Goal: Task Accomplishment & Management: Manage account settings

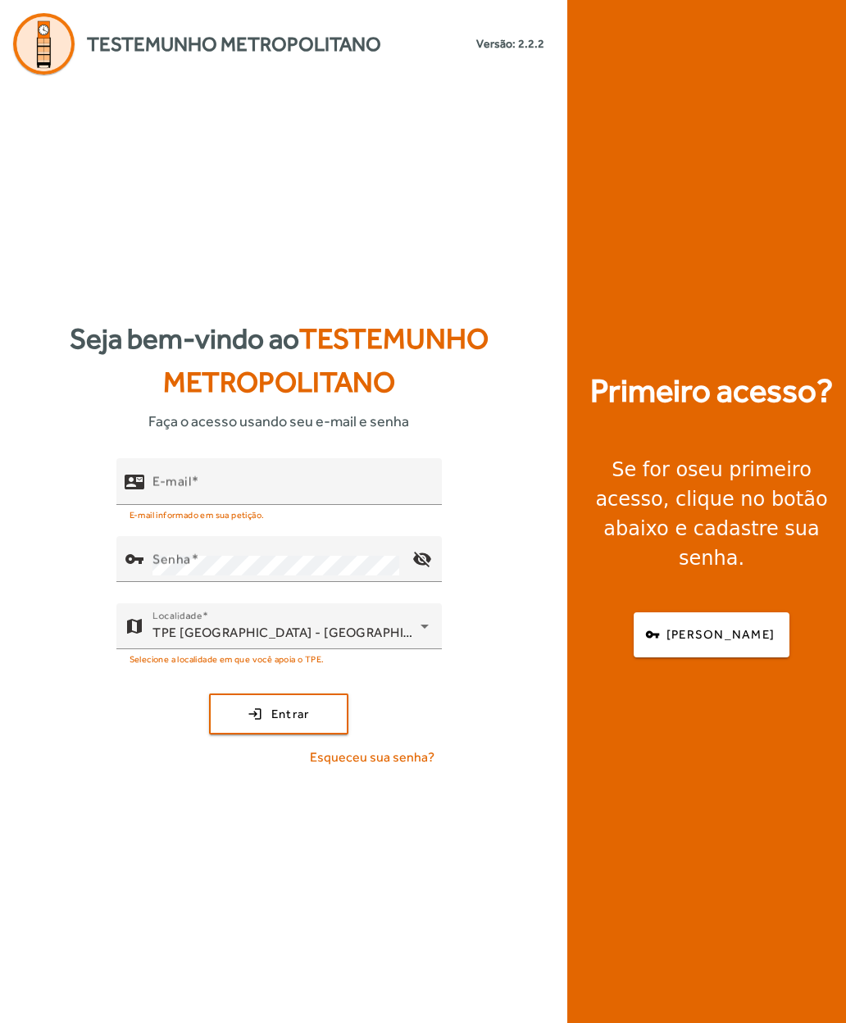
click at [169, 489] on mat-label "E-mail" at bounding box center [171, 482] width 39 height 16
click at [169, 498] on input "E-mail" at bounding box center [290, 489] width 276 height 20
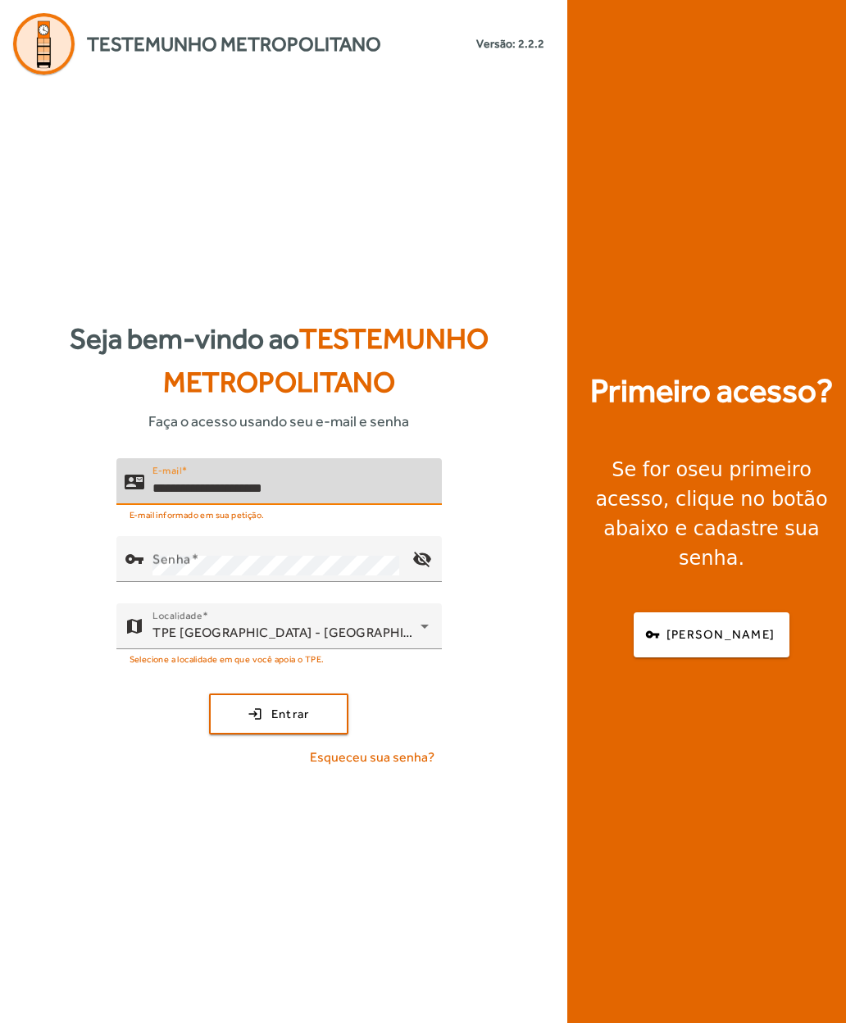
type input "**********"
click at [161, 567] on mat-label "Senha" at bounding box center [171, 560] width 39 height 16
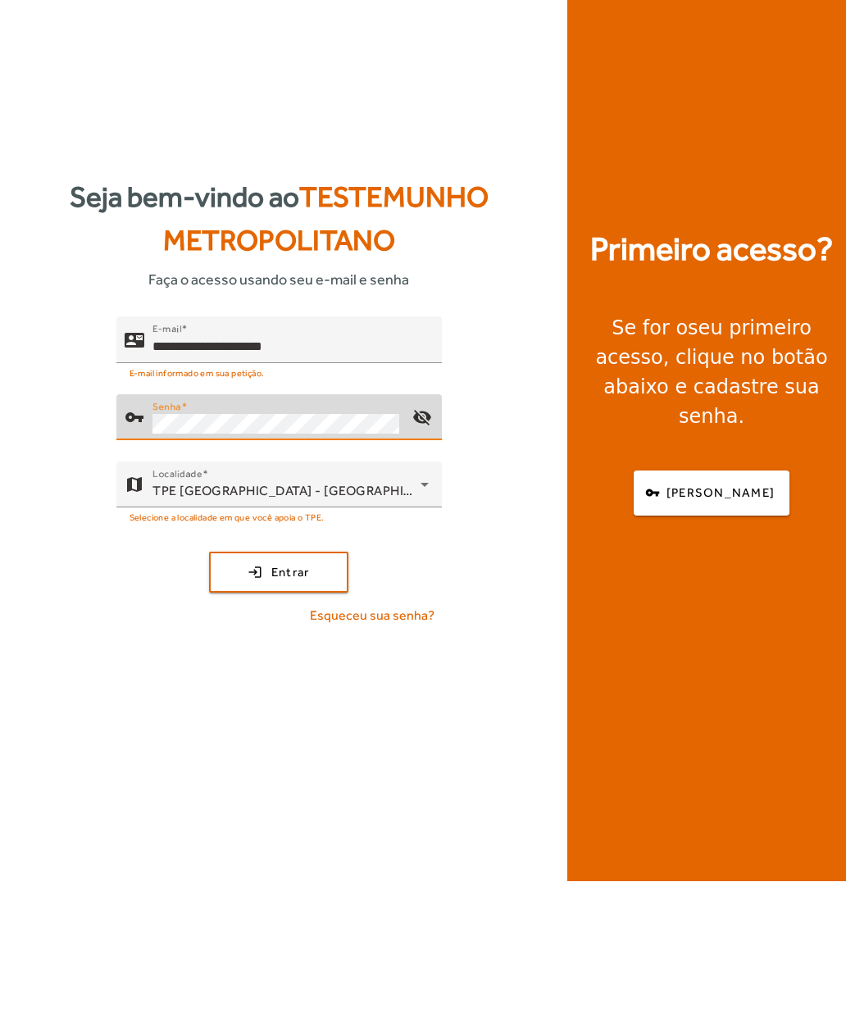
click at [240, 694] on span "submit" at bounding box center [279, 713] width 136 height 39
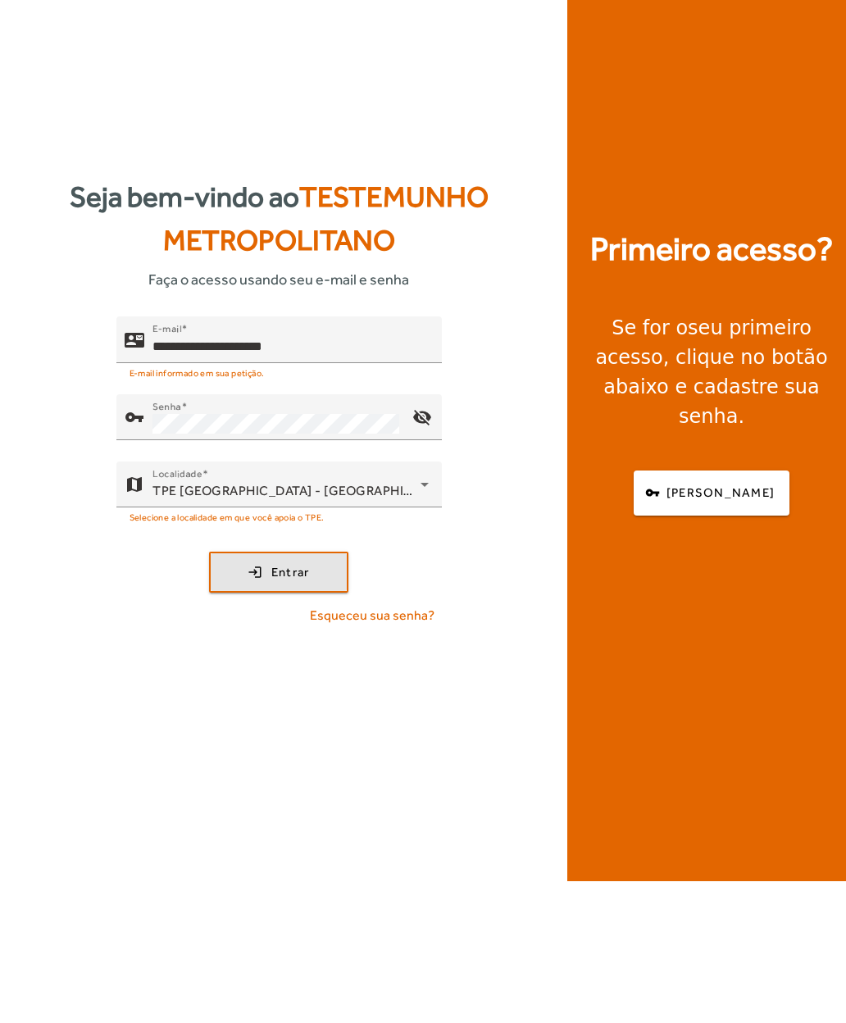
scroll to position [58, 0]
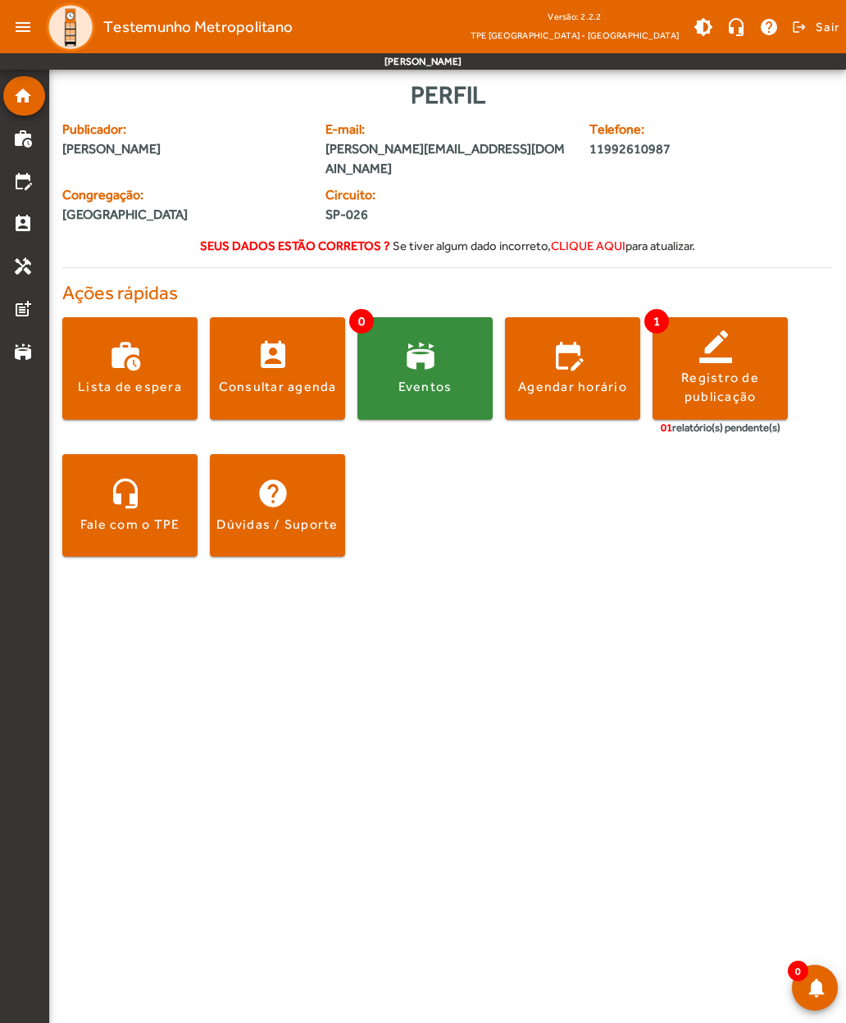
click at [693, 348] on span at bounding box center [720, 367] width 135 height 39
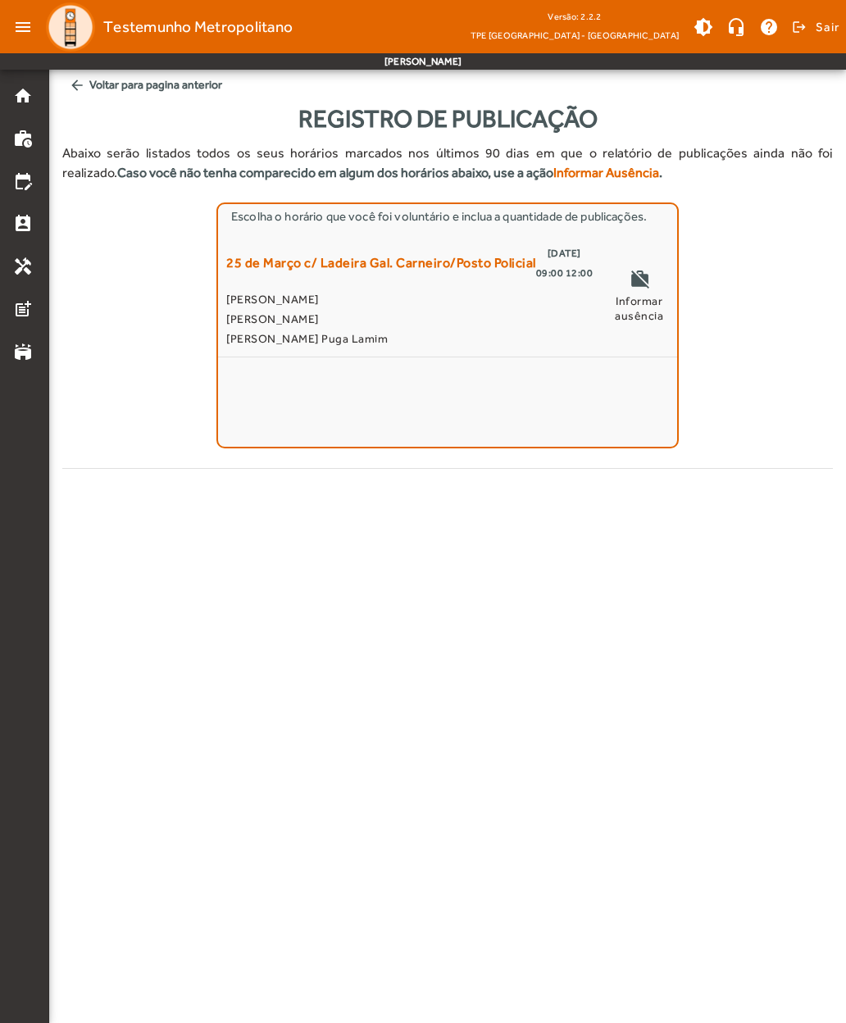
click at [20, 189] on mat-icon "edit_calendar" at bounding box center [23, 181] width 20 height 20
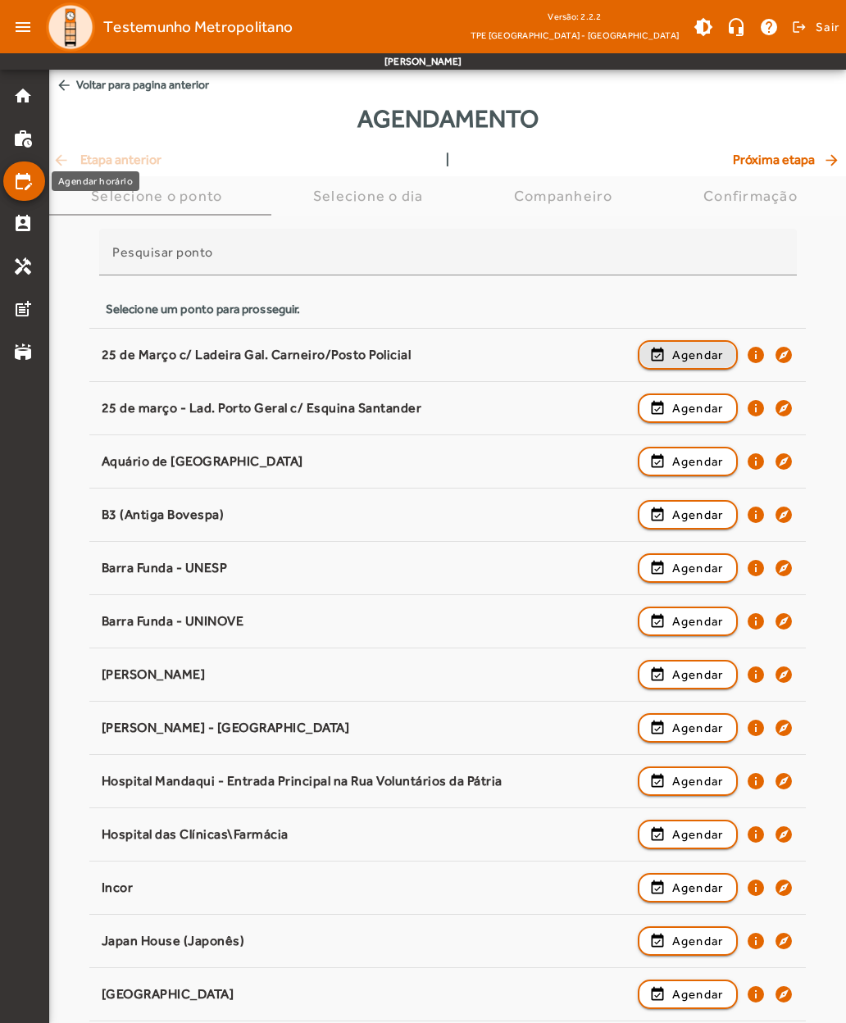
click at [686, 353] on span "Agendar" at bounding box center [698, 355] width 52 height 20
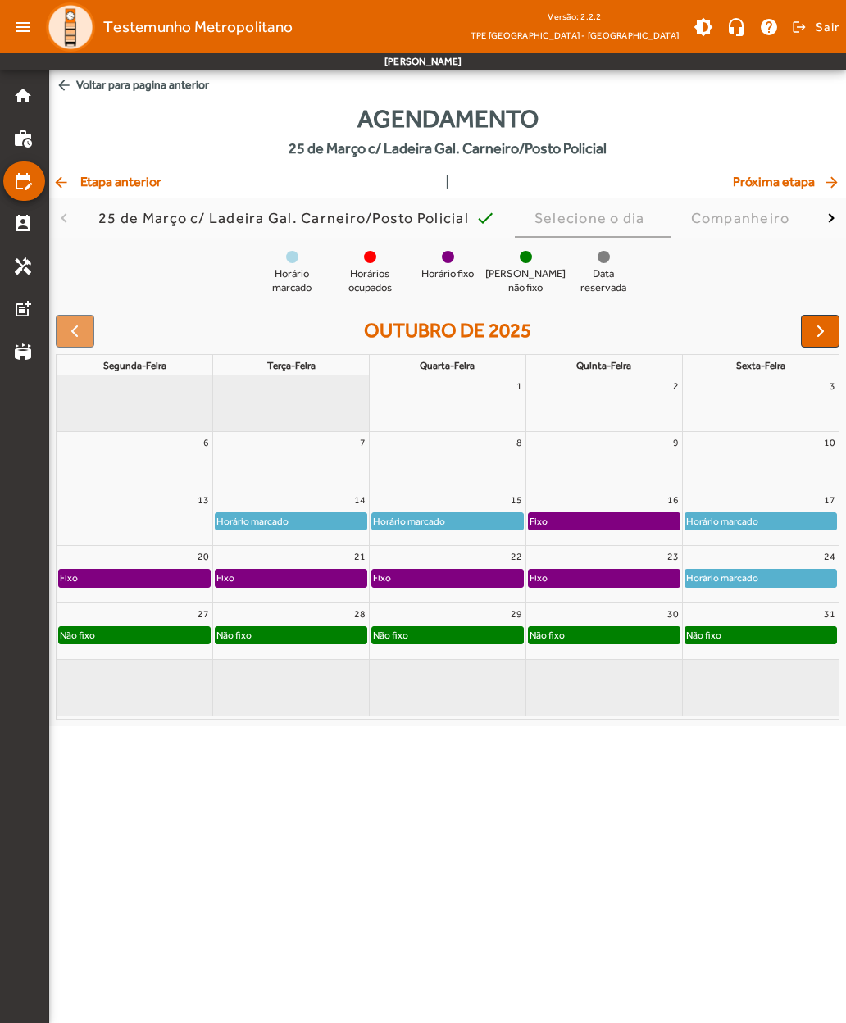
click at [808, 28] on span at bounding box center [814, 26] width 50 height 39
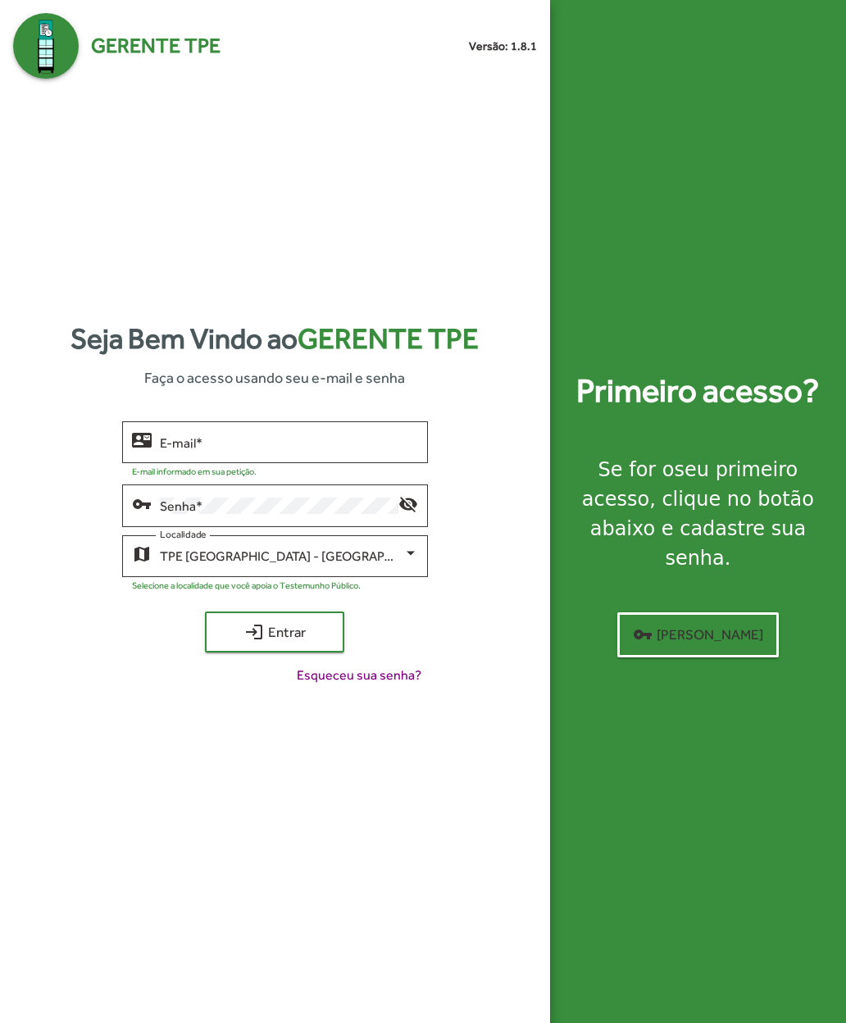
click at [167, 450] on input "E-mail *" at bounding box center [289, 442] width 258 height 15
type input "**********"
click at [234, 647] on span "login Entrar" at bounding box center [275, 632] width 110 height 30
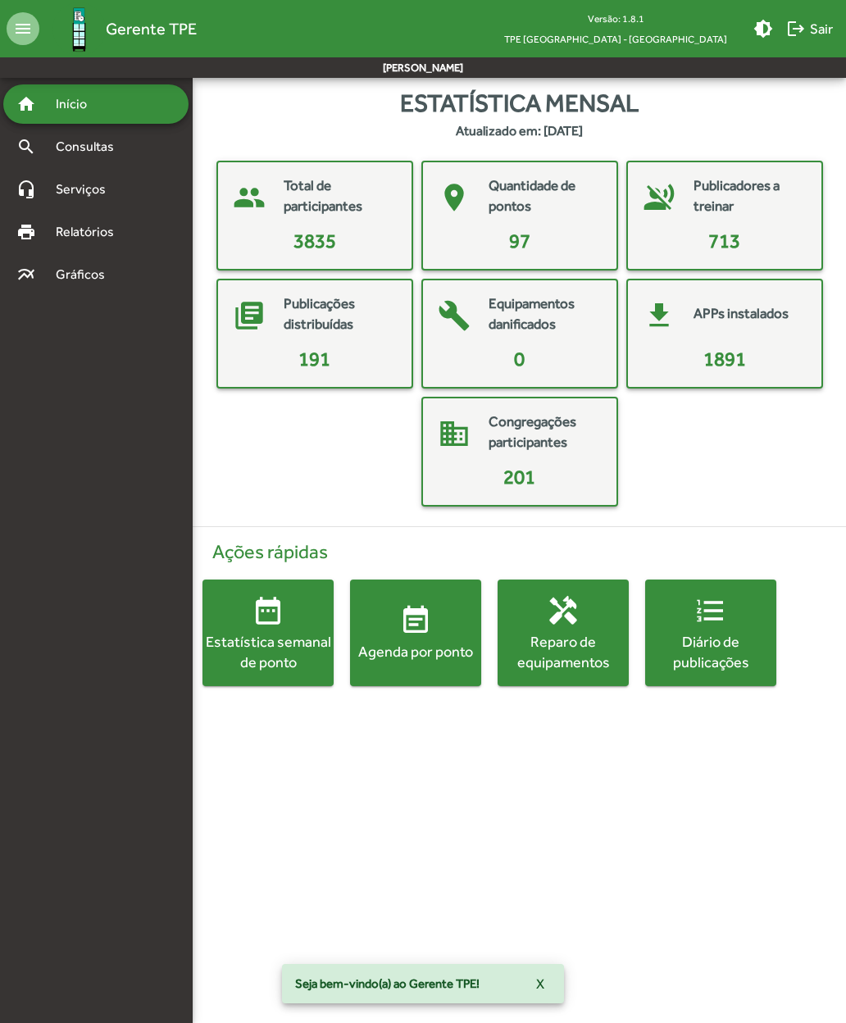
click at [404, 651] on div "Agenda por ponto" at bounding box center [415, 651] width 131 height 20
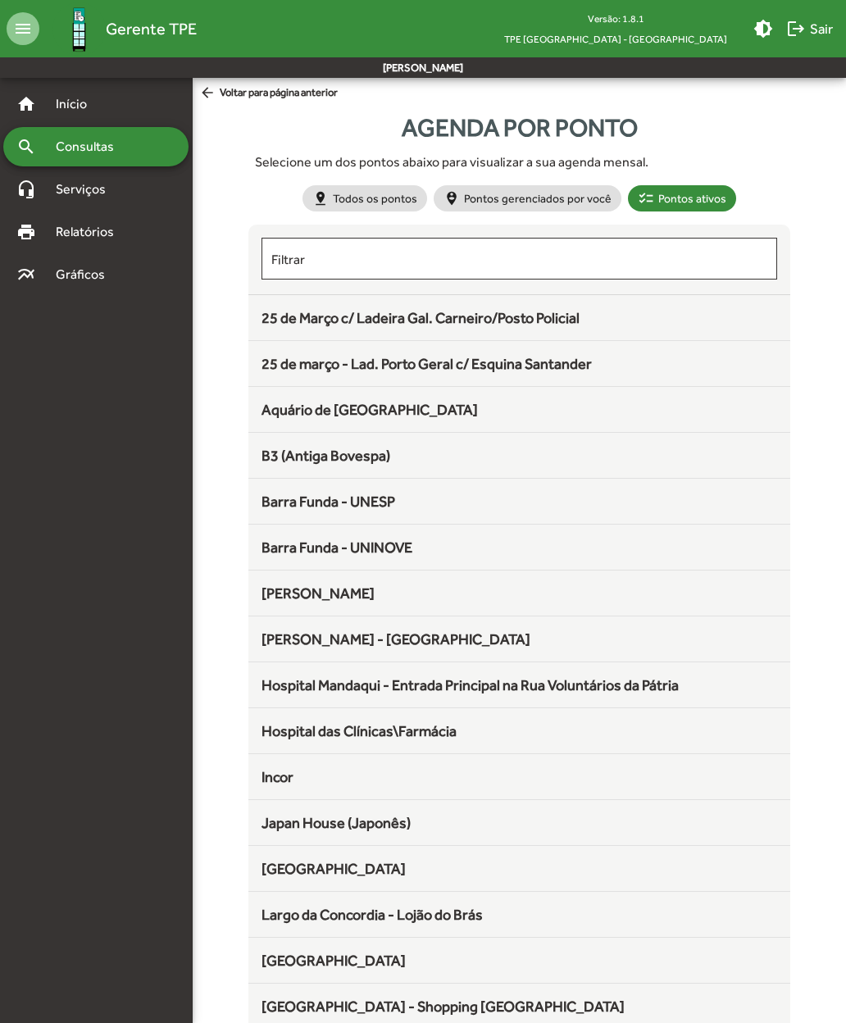
click at [279, 325] on span "25 de Março c/ Ladeira Gal. Carneiro/Posto Policial" at bounding box center [421, 317] width 318 height 17
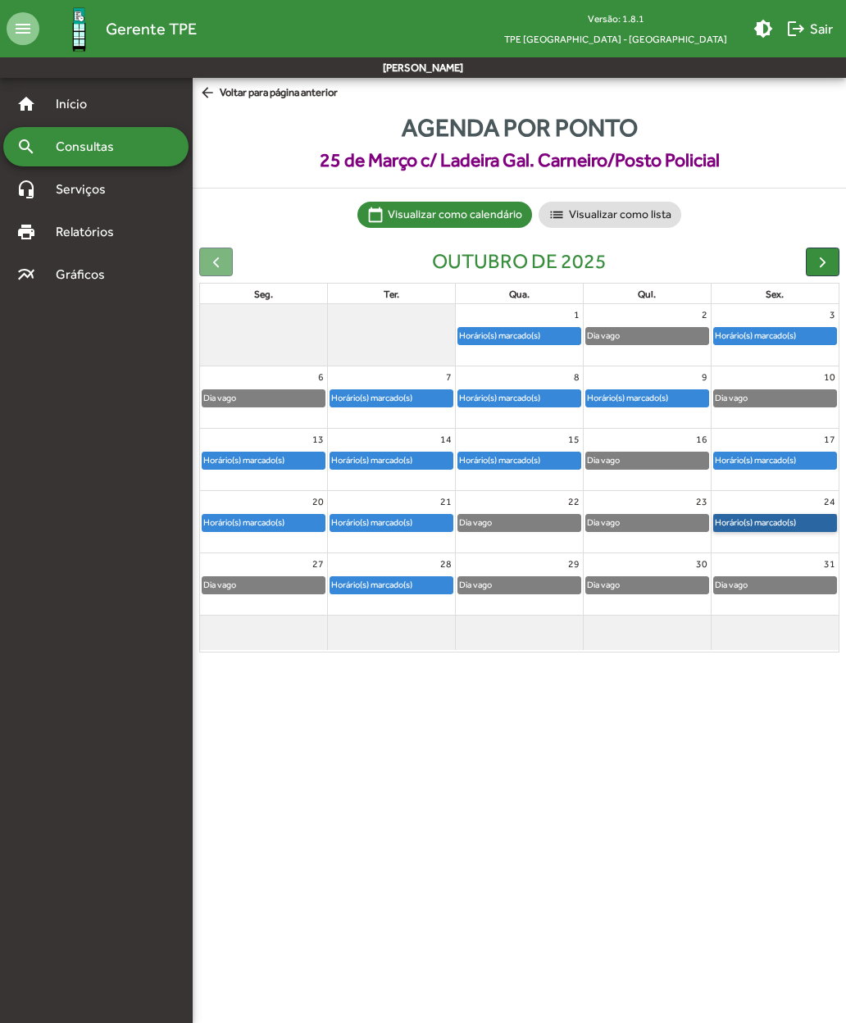
click at [744, 519] on link "Horário(s) marcado(s)" at bounding box center [775, 523] width 124 height 18
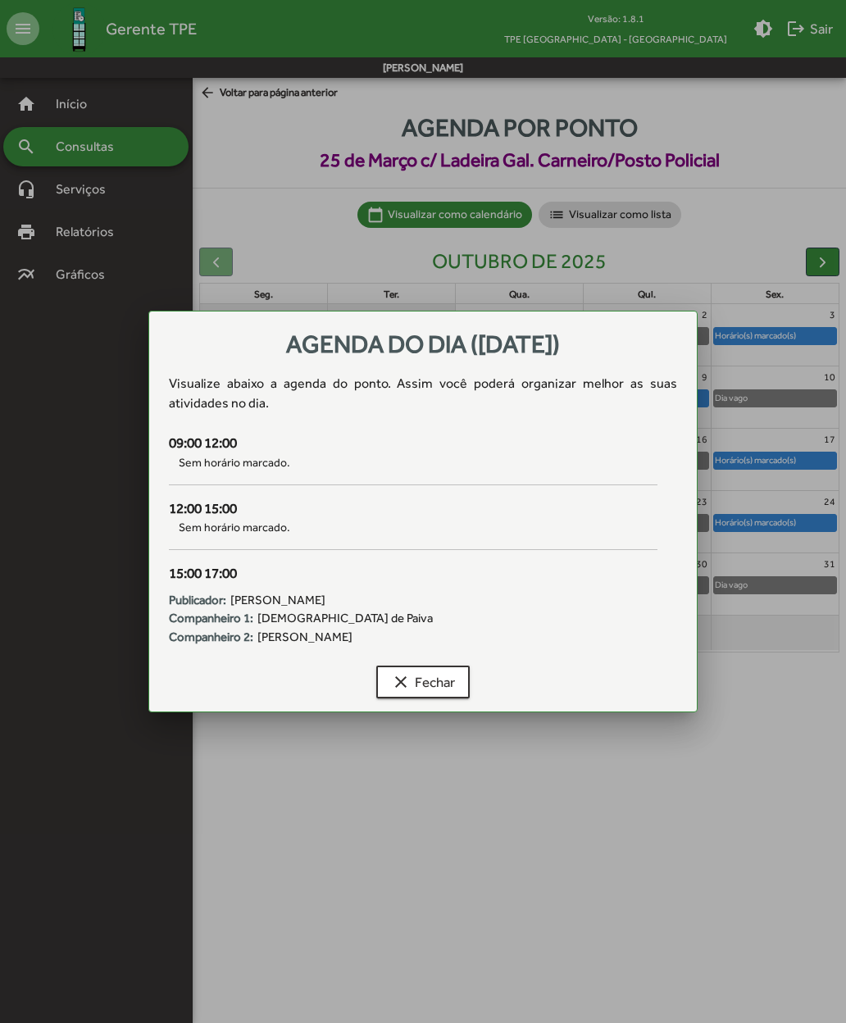
click at [387, 685] on button "clear Fechar" at bounding box center [422, 682] width 93 height 33
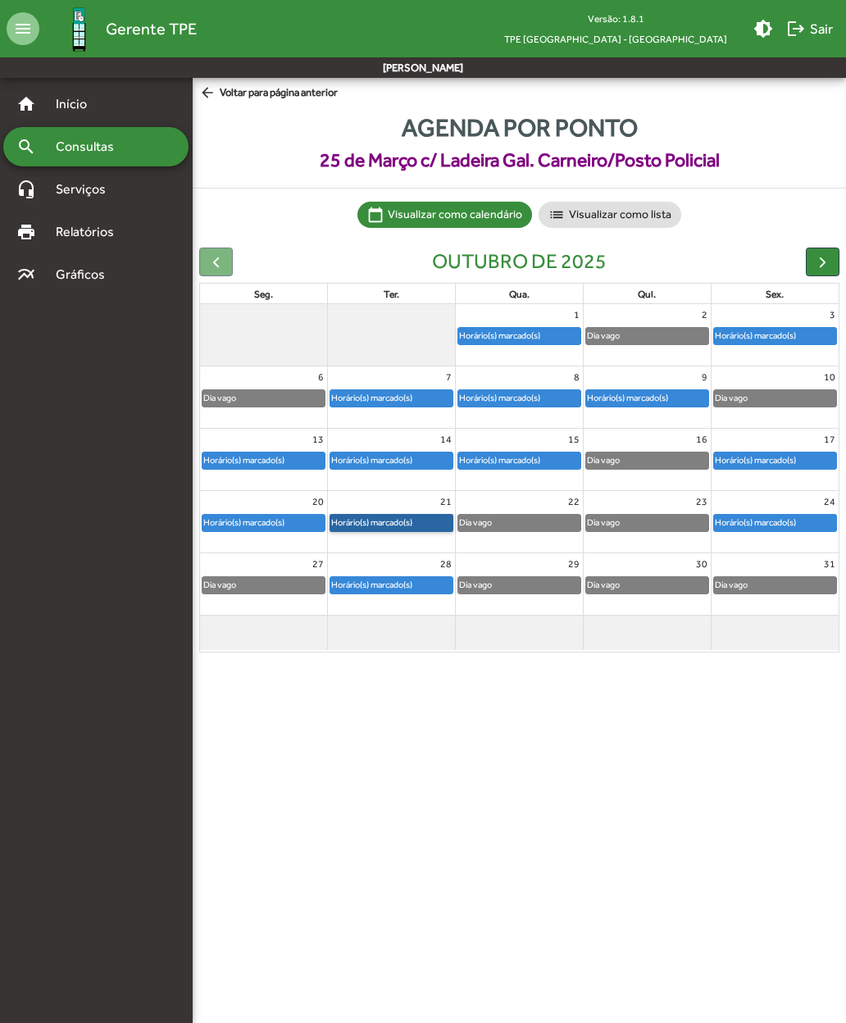
click at [385, 519] on link "Horário(s) marcado(s)" at bounding box center [392, 523] width 124 height 18
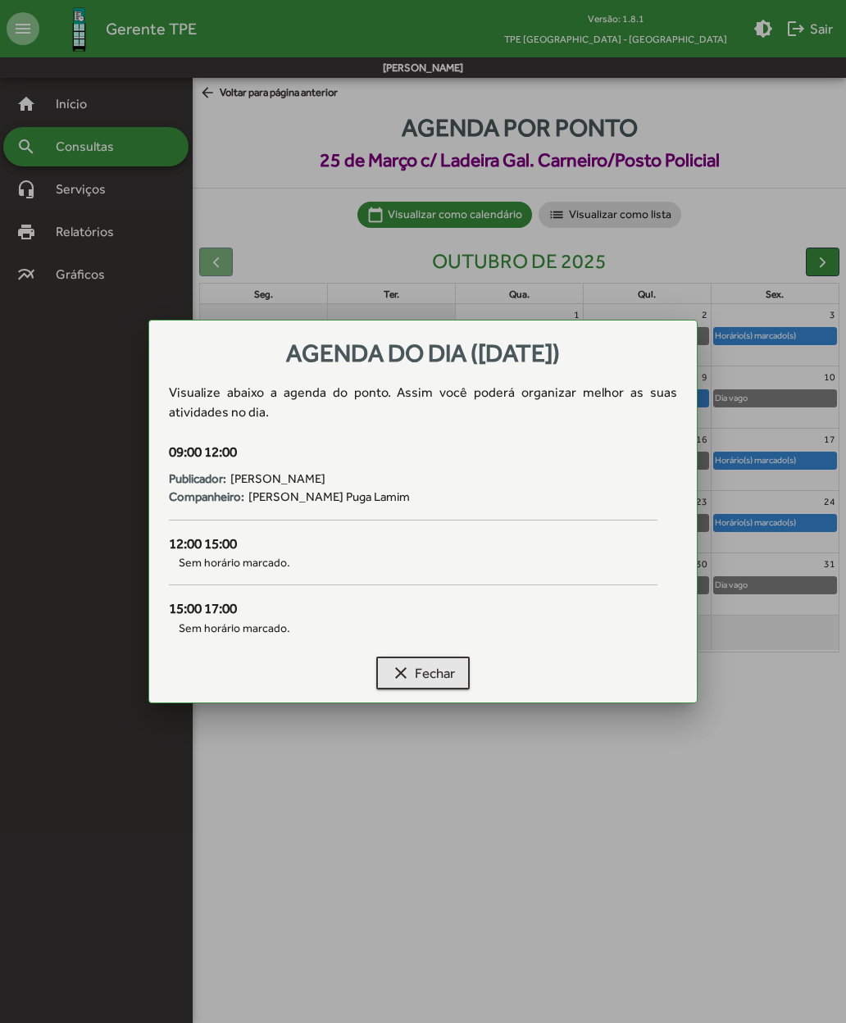
click at [391, 671] on mat-icon "clear" at bounding box center [401, 673] width 20 height 20
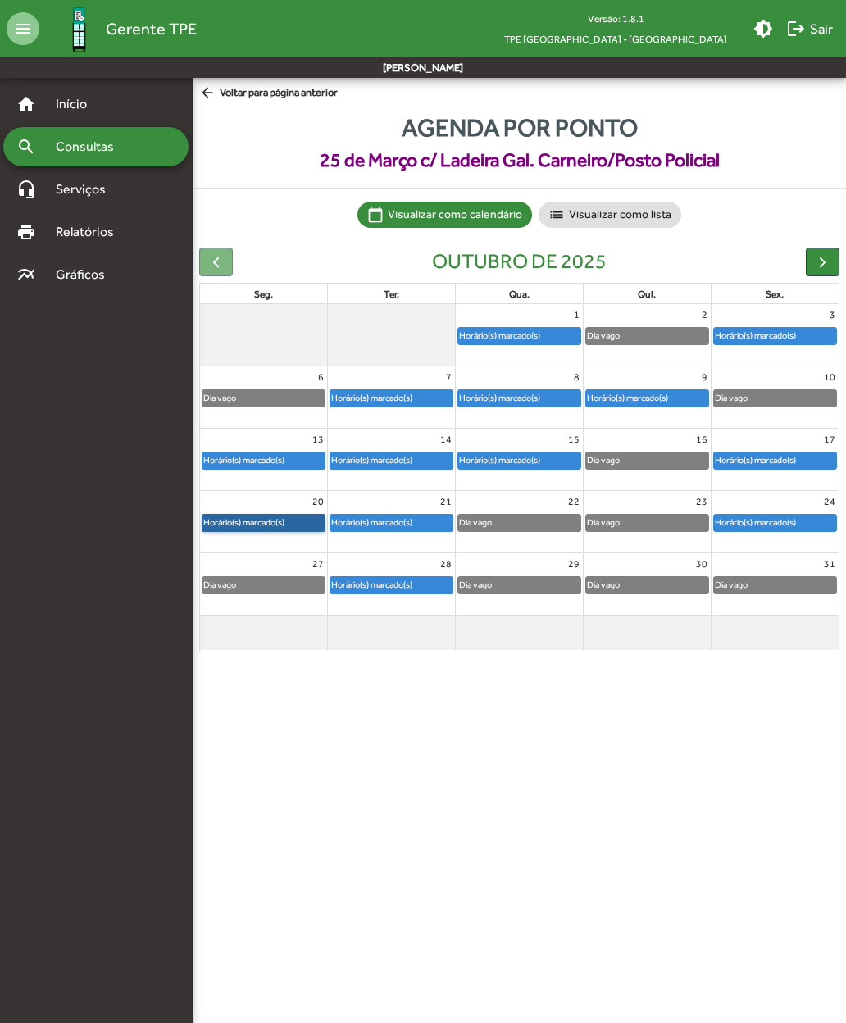
click at [235, 520] on link "Horário(s) marcado(s)" at bounding box center [264, 523] width 124 height 18
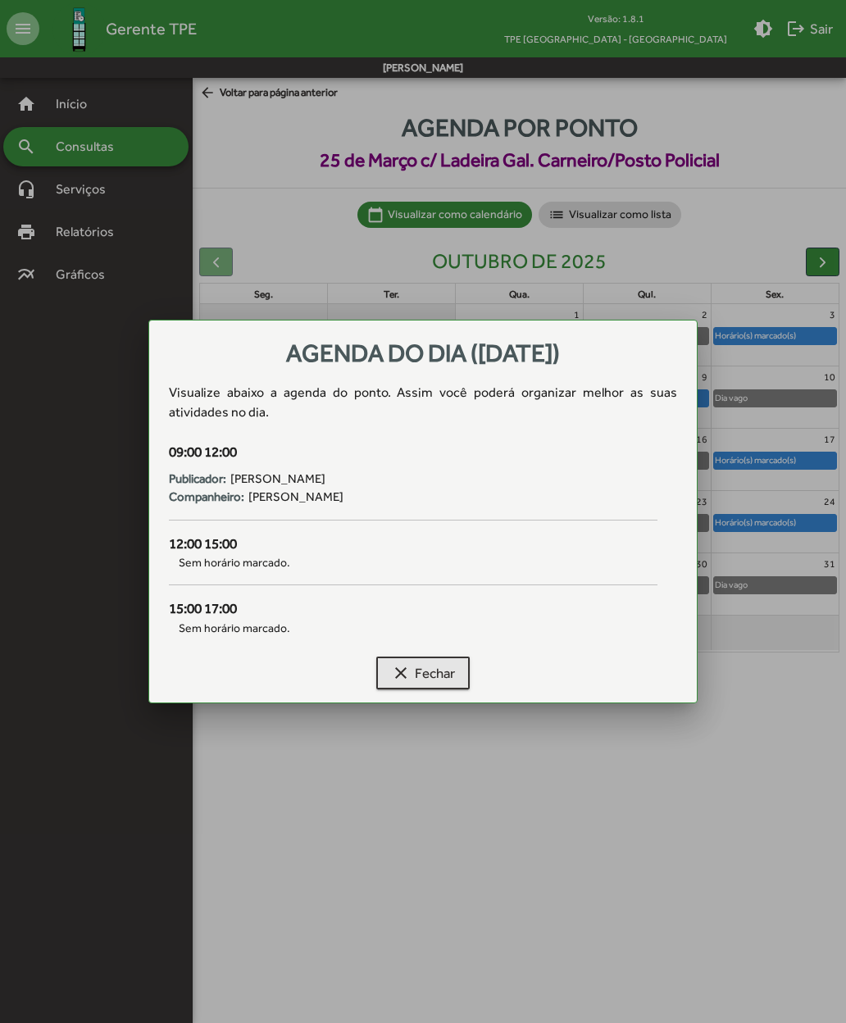
click at [392, 676] on mat-icon "clear" at bounding box center [401, 673] width 20 height 20
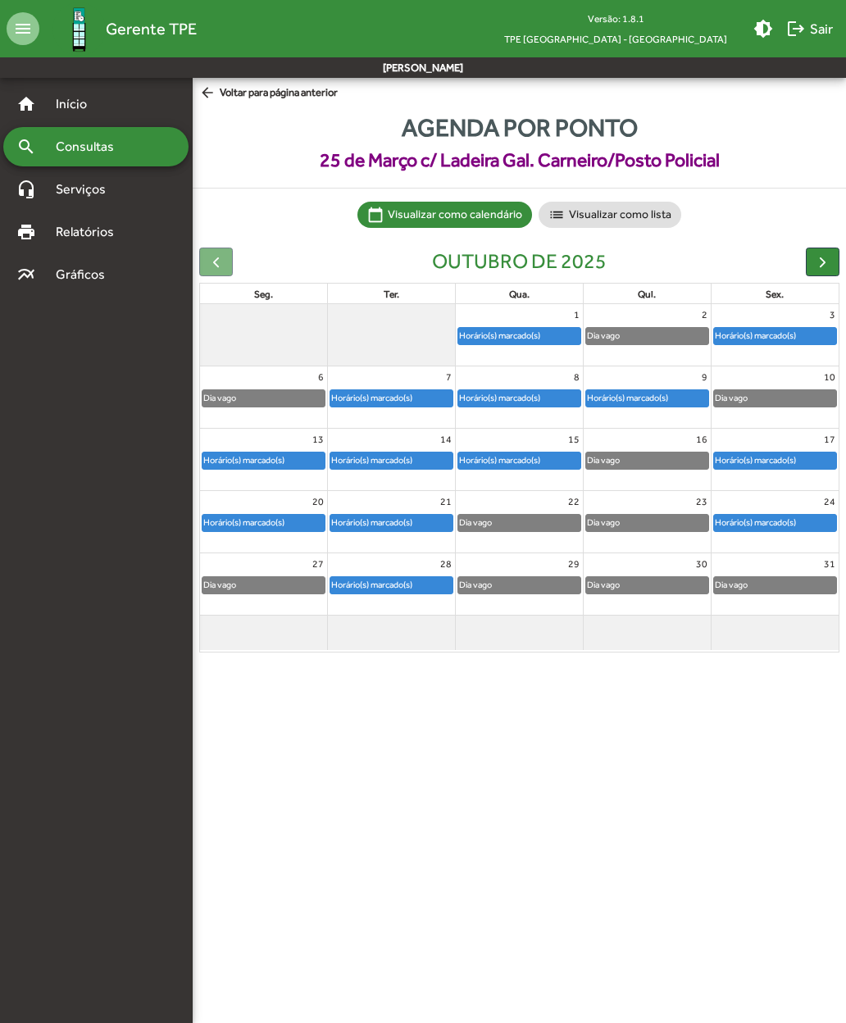
click at [820, 257] on span "button" at bounding box center [822, 261] width 17 height 17
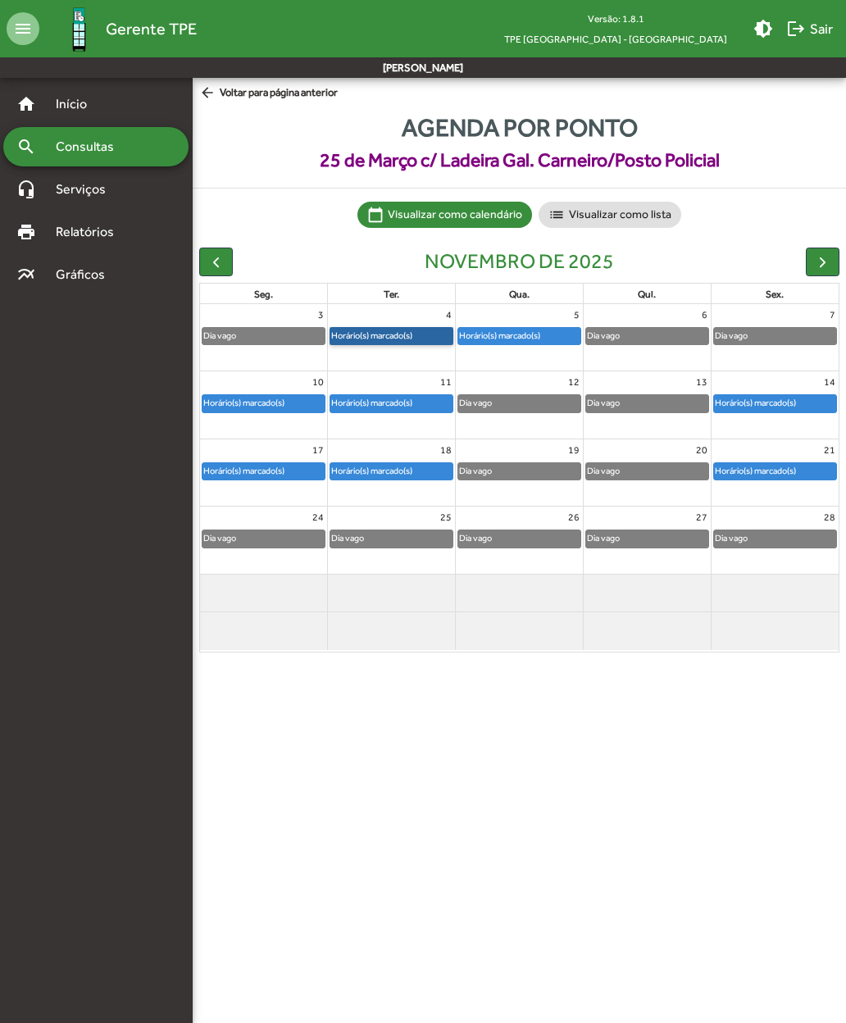
click at [398, 332] on link "Horário(s) marcado(s)" at bounding box center [392, 336] width 124 height 18
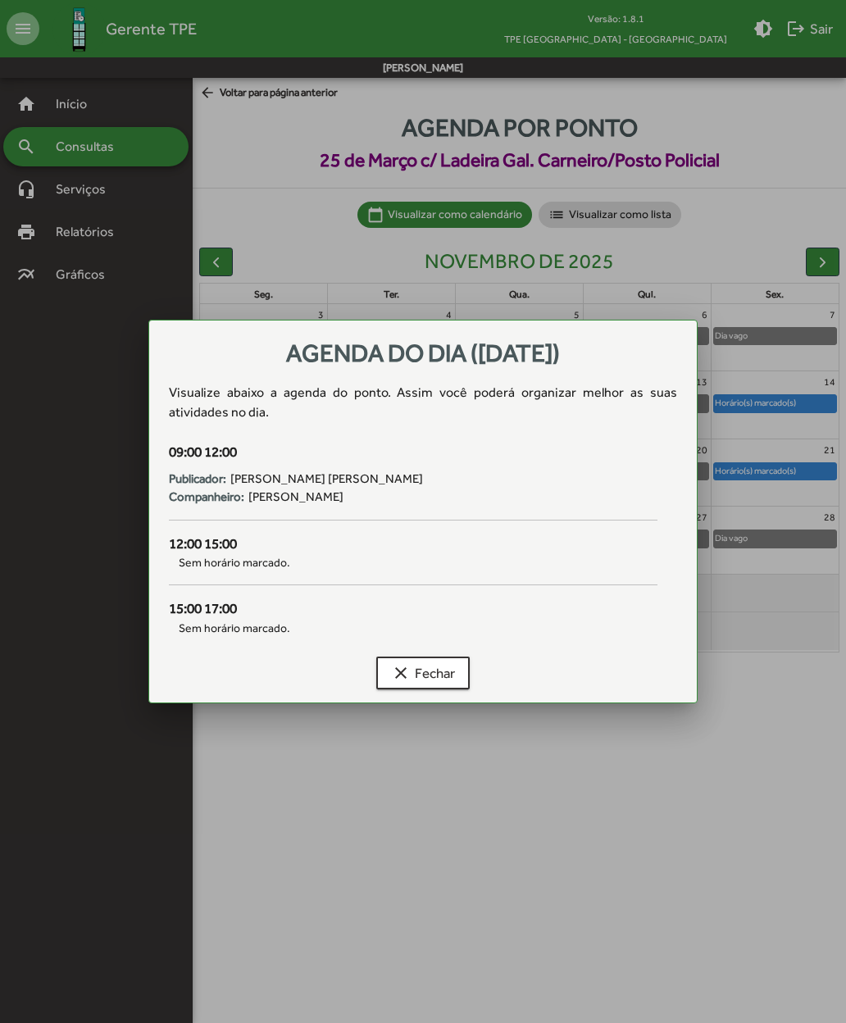
click at [434, 673] on span "clear Fechar" at bounding box center [423, 673] width 64 height 30
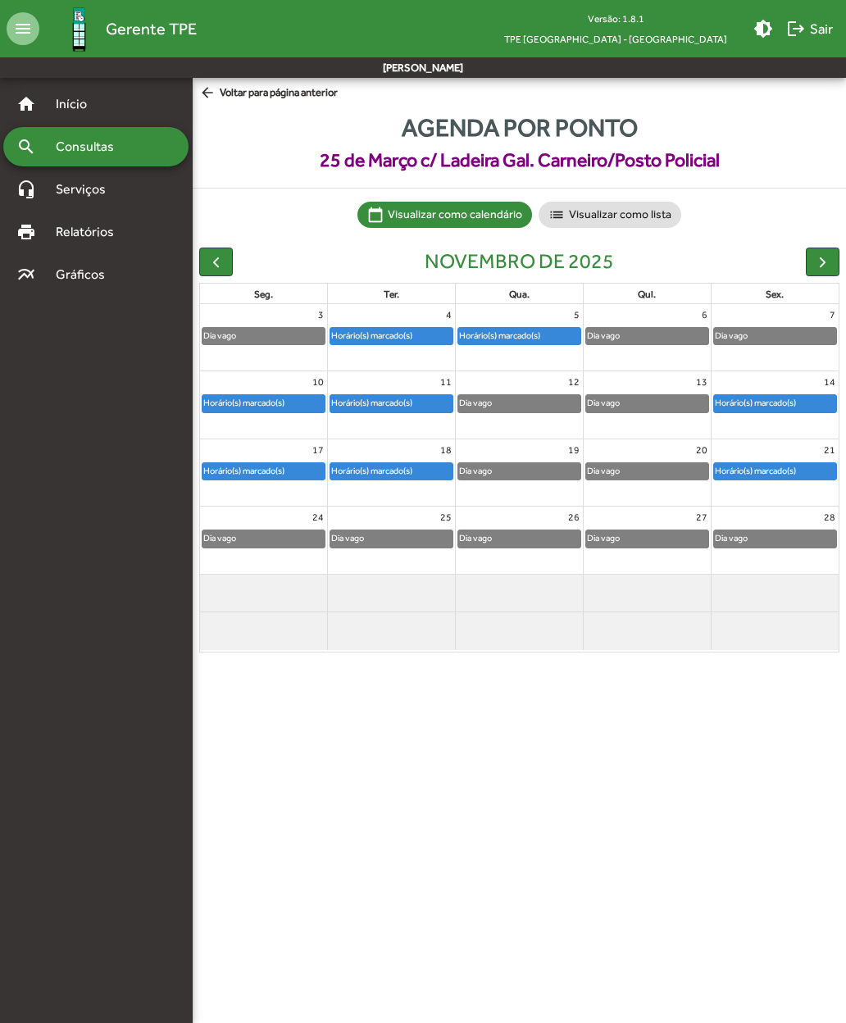
click at [818, 262] on span "button" at bounding box center [822, 261] width 17 height 17
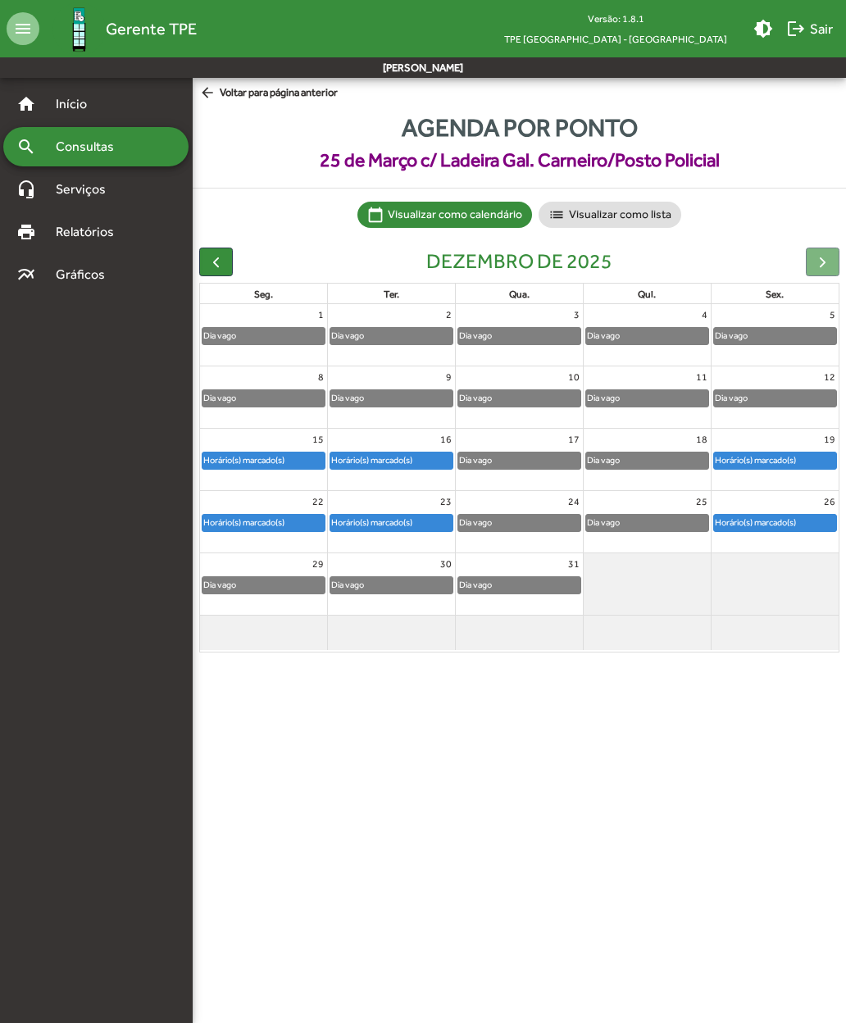
click at [229, 98] on span "arrow_back Voltar para página anterior" at bounding box center [268, 93] width 139 height 18
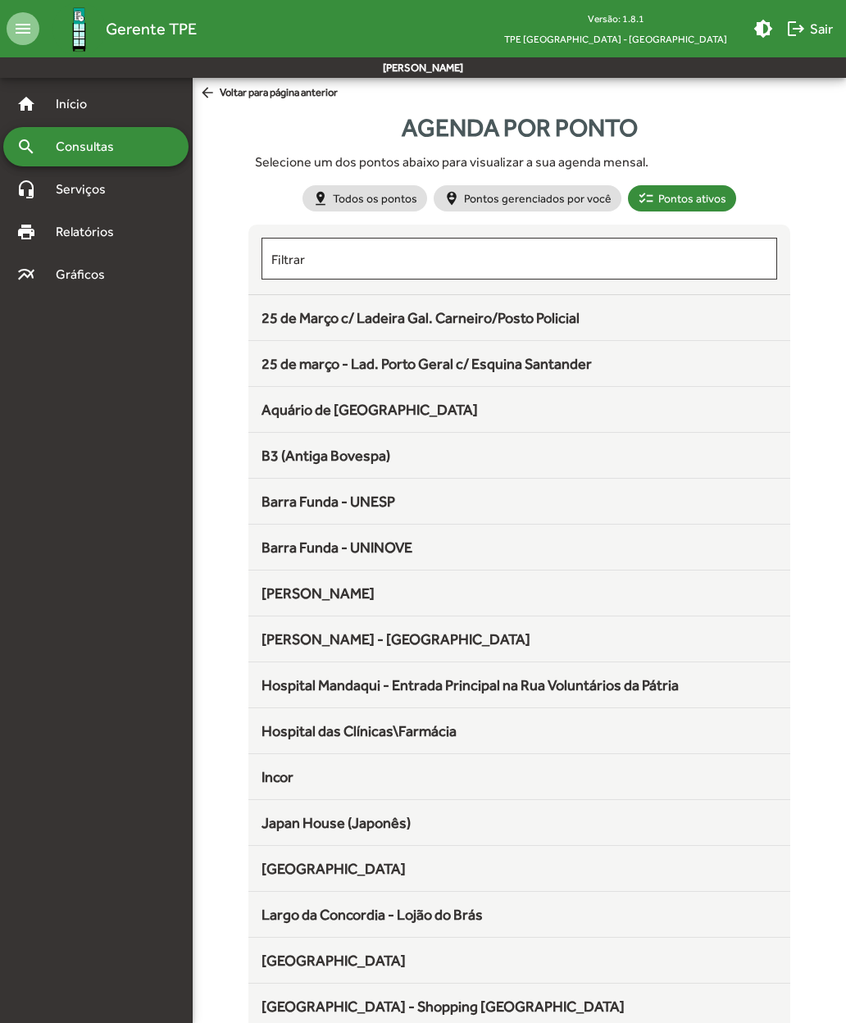
click at [800, 24] on mat-icon "logout" at bounding box center [796, 29] width 20 height 20
